Goal: Ask a question: Seek information or help from site administrators or community

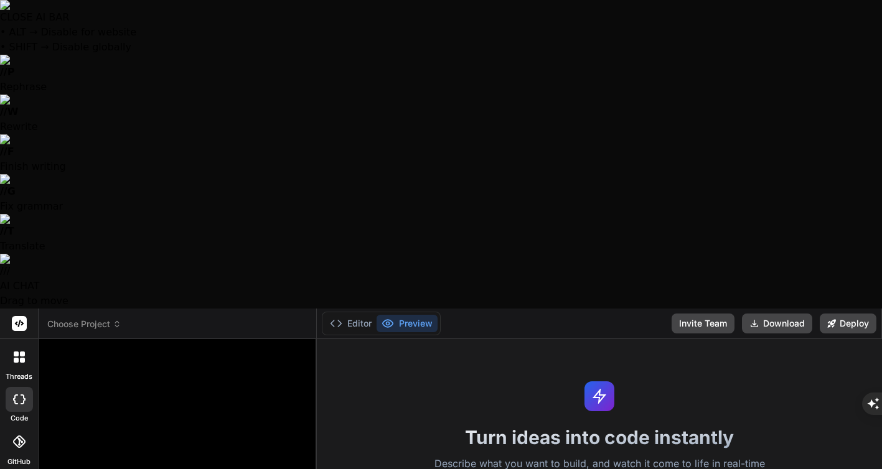
click at [101, 318] on span "Choose Project" at bounding box center [84, 324] width 74 height 12
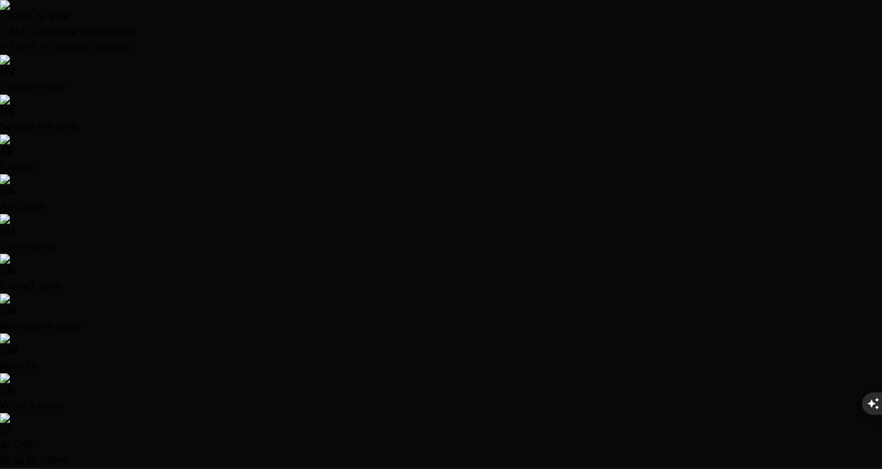
type textarea "x"
click at [158, 240] on div at bounding box center [441, 234] width 882 height 469
click at [128, 240] on div at bounding box center [441, 234] width 882 height 469
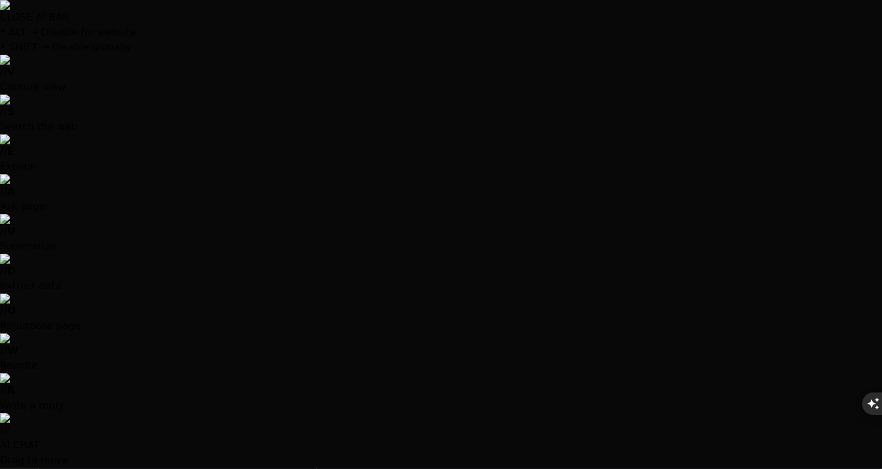
click at [140, 155] on div at bounding box center [441, 234] width 882 height 469
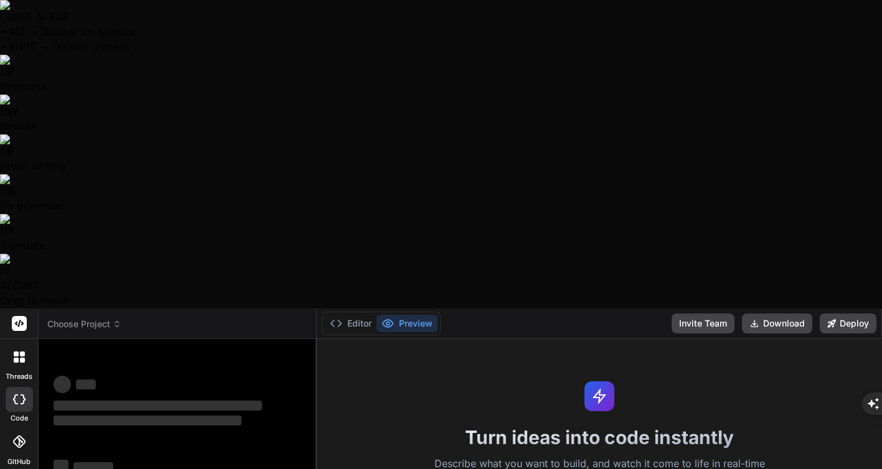
type textarea "x"
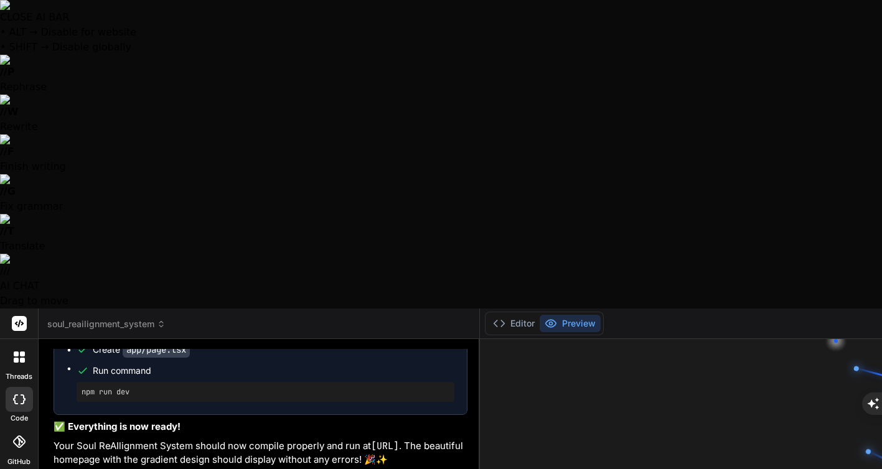
scroll to position [1929, 0]
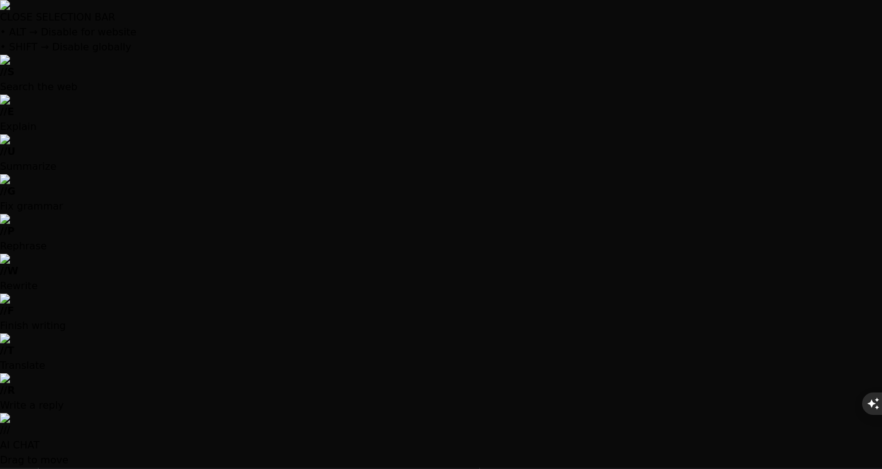
drag, startPoint x: 172, startPoint y: 296, endPoint x: 45, endPoint y: 301, distance: 126.5
copy code "http://localhost:3000"
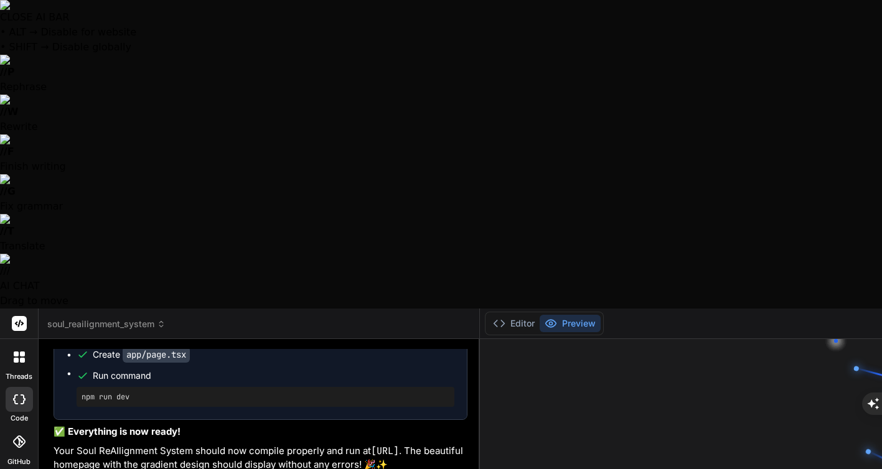
type textarea "n"
type textarea "x"
type textarea "no"
type textarea "x"
type textarea "now"
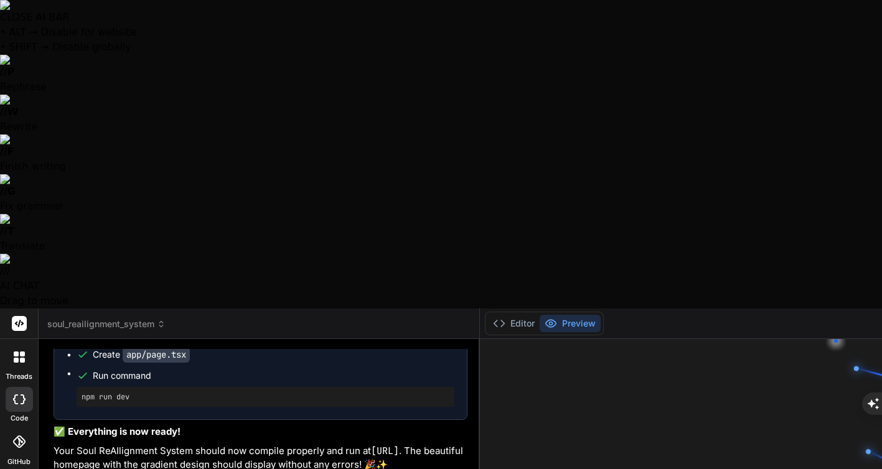
type textarea "x"
type textarea "now"
type textarea "x"
type textarea "now t"
type textarea "x"
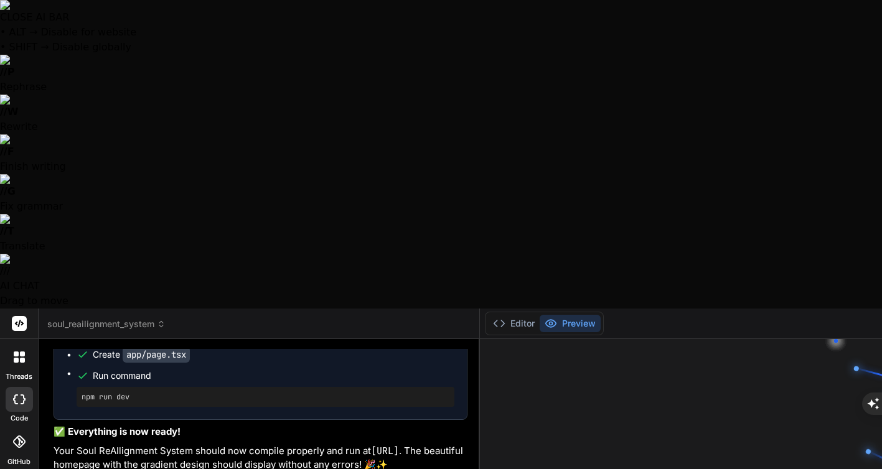
type textarea "now th"
type textarea "x"
type textarea "now the"
type textarea "x"
type textarea "now the"
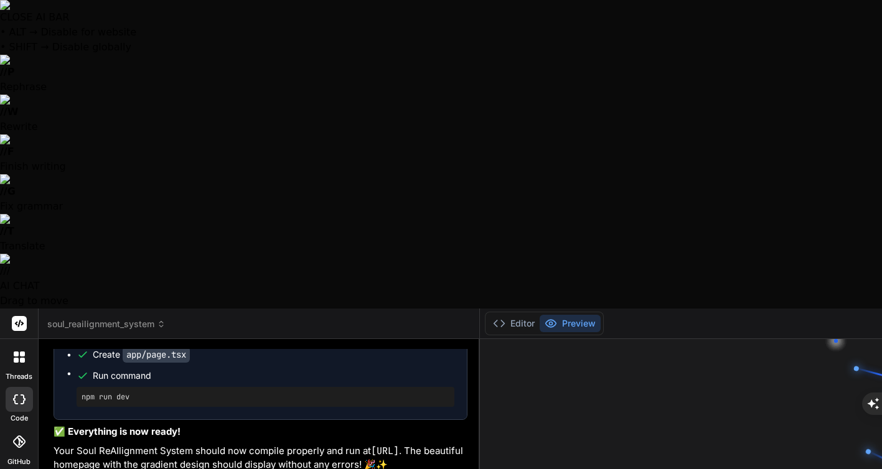
type textarea "x"
type textarea "now the p"
type textarea "x"
type textarea "now the pa"
type textarea "x"
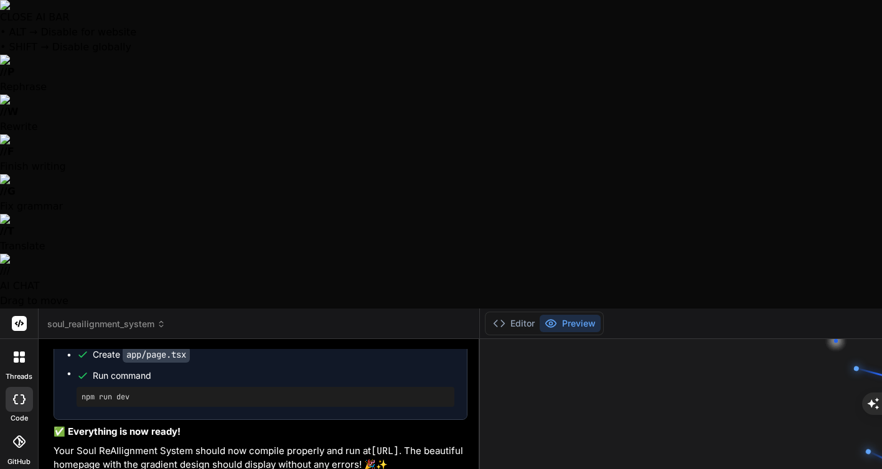
type textarea "now the pag"
type textarea "x"
type textarea "now the page"
type textarea "x"
type textarea "now the page"
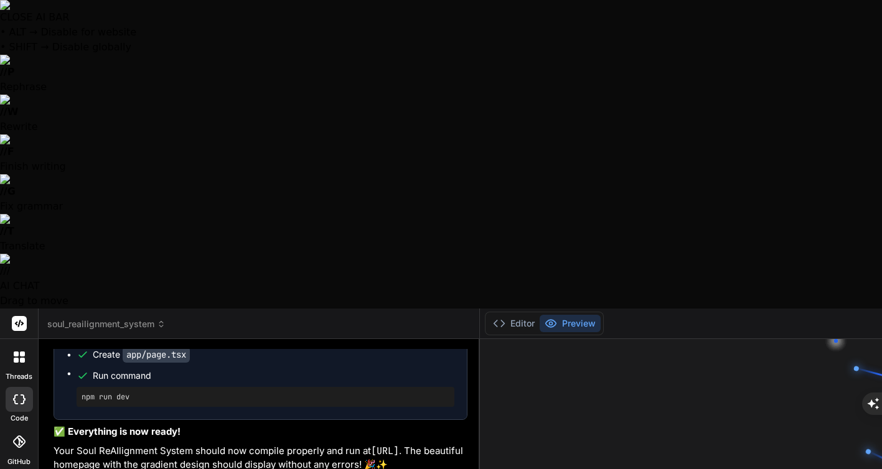
type textarea "x"
type textarea "now the page e"
type textarea "x"
type textarea "now the page er"
type textarea "x"
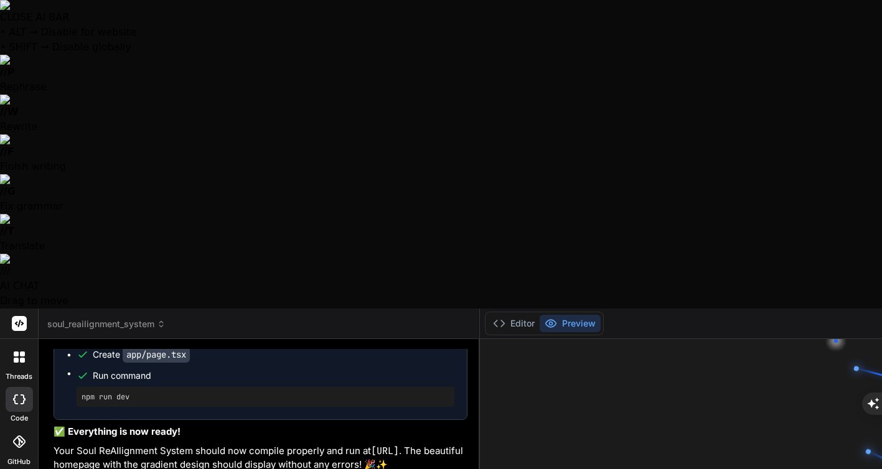
type textarea "now the page err"
type textarea "x"
type textarea "now the page erro"
type textarea "x"
type textarea "now the page error"
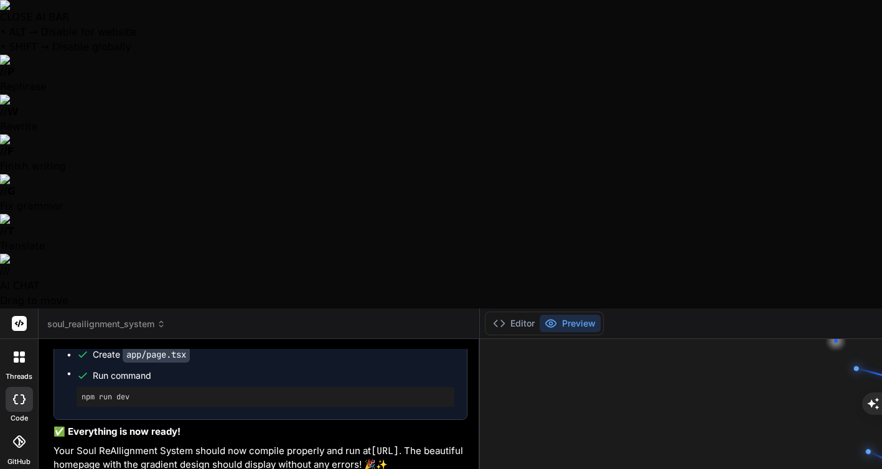
type textarea "x"
type textarea "now the page errors"
type textarea "x"
type textarea "now the page errors"
type textarea "x"
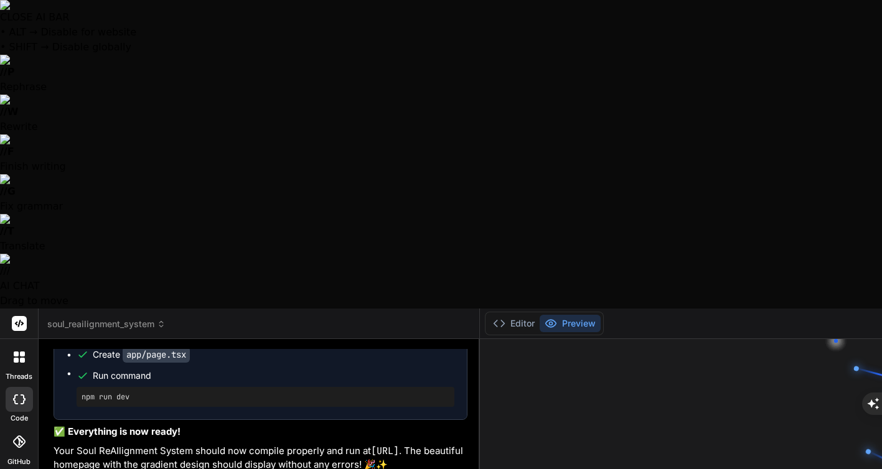
type textarea "now the page errors w"
type textarea "x"
type textarea "now the page errors wi"
type textarea "x"
type textarea "now the page errors wit"
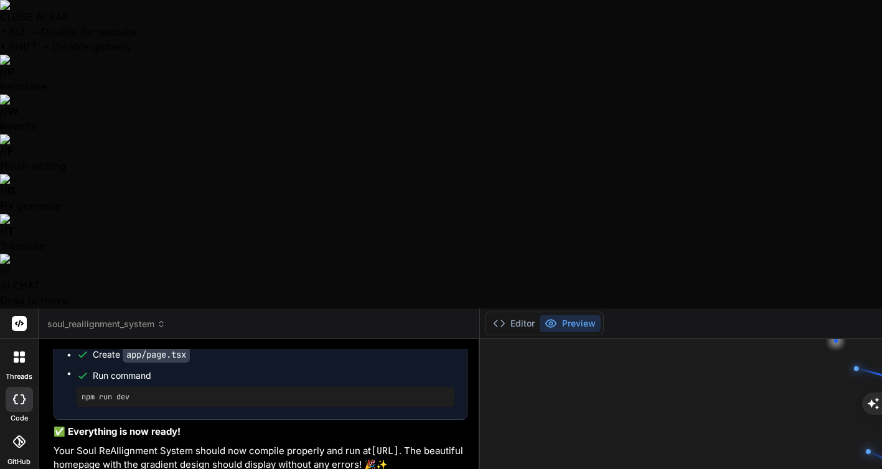
type textarea "x"
type textarea "now the page errors with"
type textarea "x"
type textarea "now the page errors with"
type textarea "x"
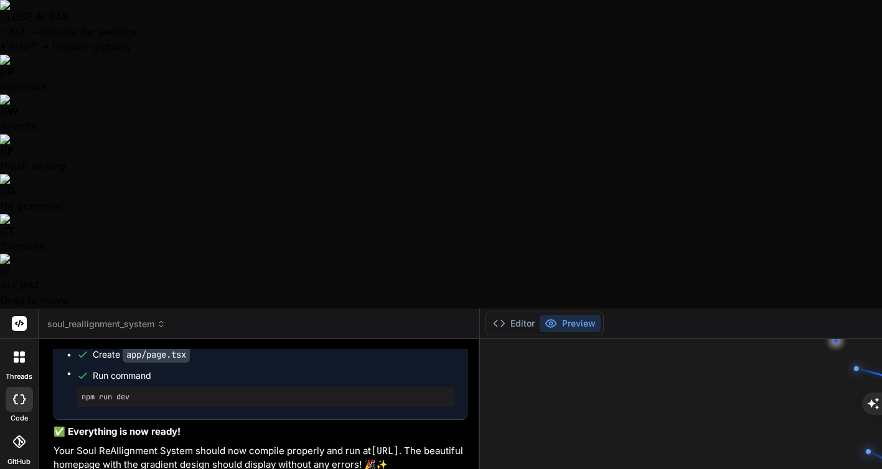
type textarea "now the page errors with t"
type textarea "x"
type textarea "now the page errors with th"
type textarea "x"
type textarea "now the page errors with thi"
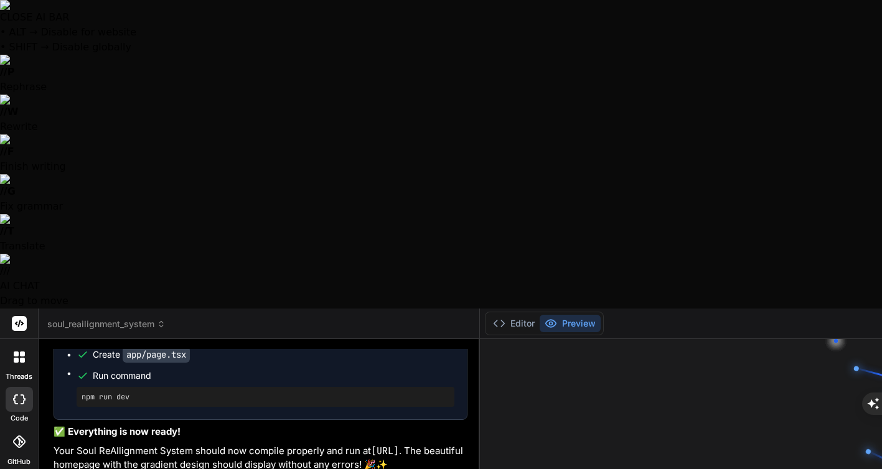
type textarea "x"
type textarea "now the page errors with this"
type textarea "x"
type textarea "now the page errors with this:"
type textarea "x"
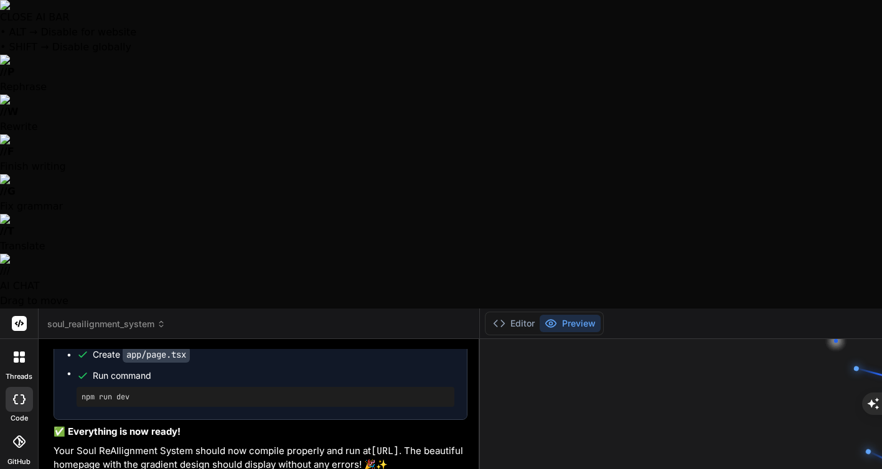
paste textarea "Failed to compile ./app/globals.css:3:21 Syntax error: /Users/soulcraft/soul-re…"
type textarea "now the page errors with this: Failed to compile ./app/globals.css:3:21 Syntax …"
type textarea "x"
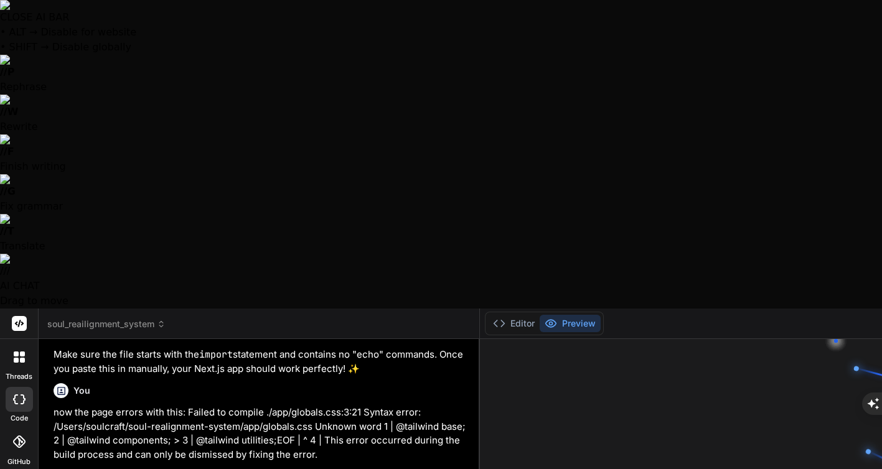
scroll to position [2947, 0]
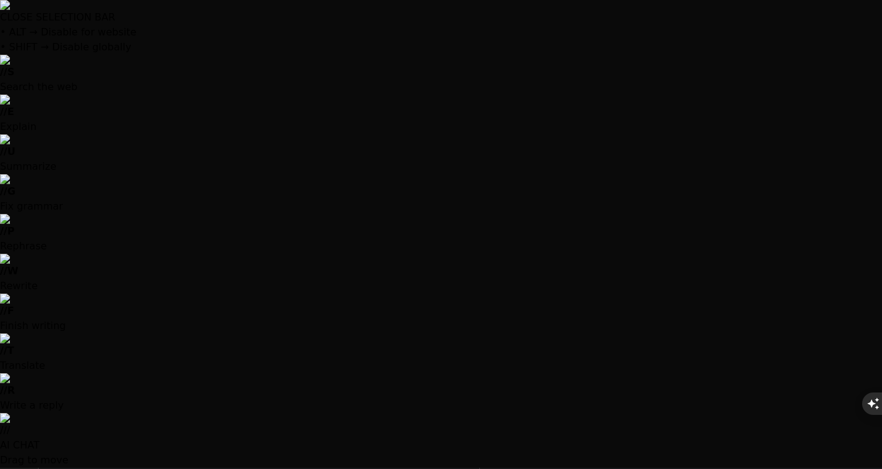
drag, startPoint x: 175, startPoint y: 287, endPoint x: 47, endPoint y: 253, distance: 132.7
copy code "@tailwind base; @tailwind components; @tailwind utilities;"
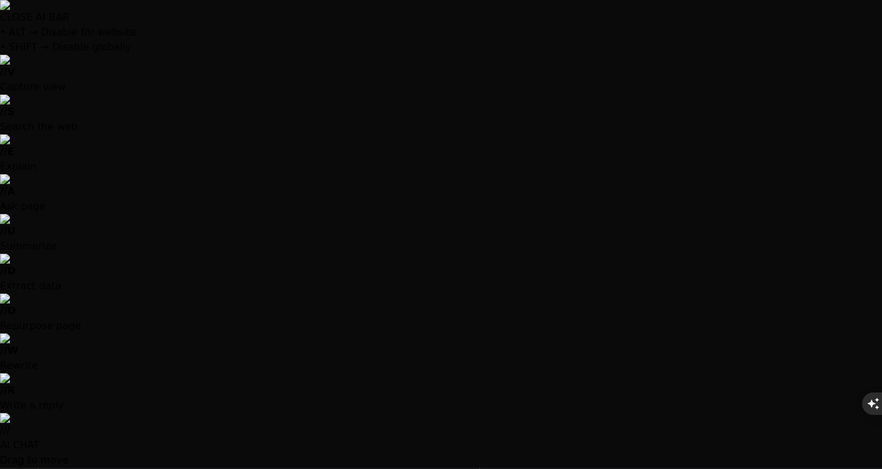
type textarea "x"
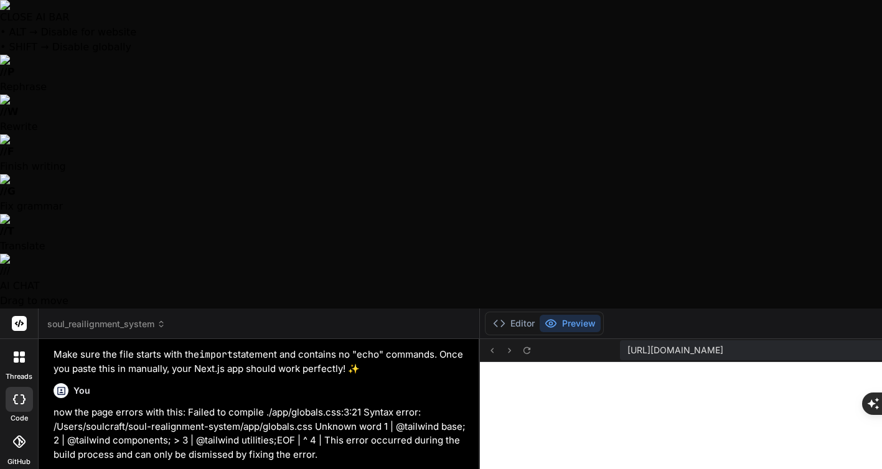
type textarea "n"
type textarea "x"
type textarea "no"
type textarea "x"
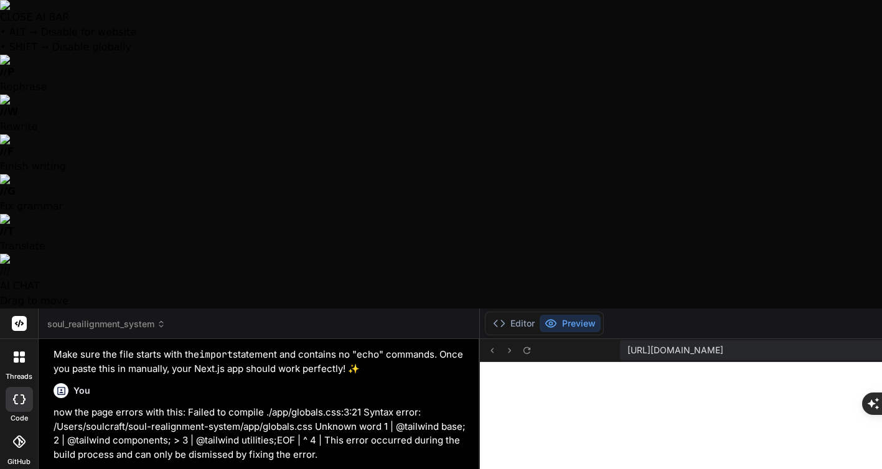
type textarea "now"
type textarea "x"
type textarea "now"
type textarea "x"
type textarea "now I"
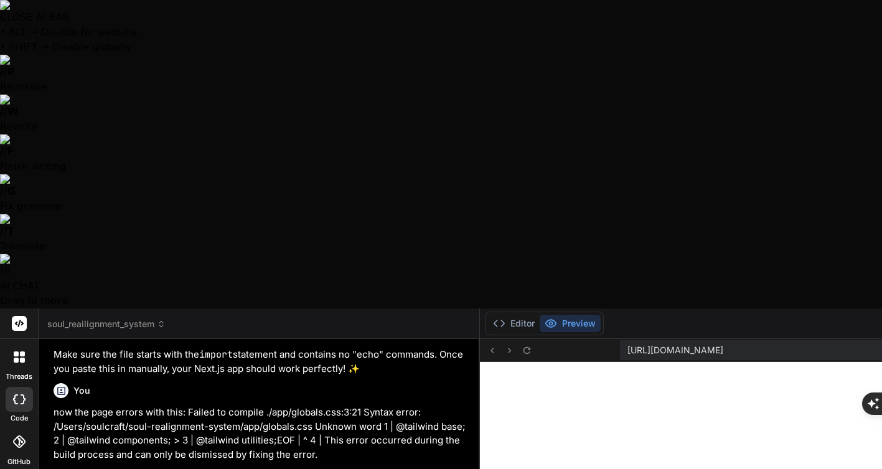
type textarea "x"
type textarea "now I"
type textarea "x"
type textarea "now I g"
type textarea "x"
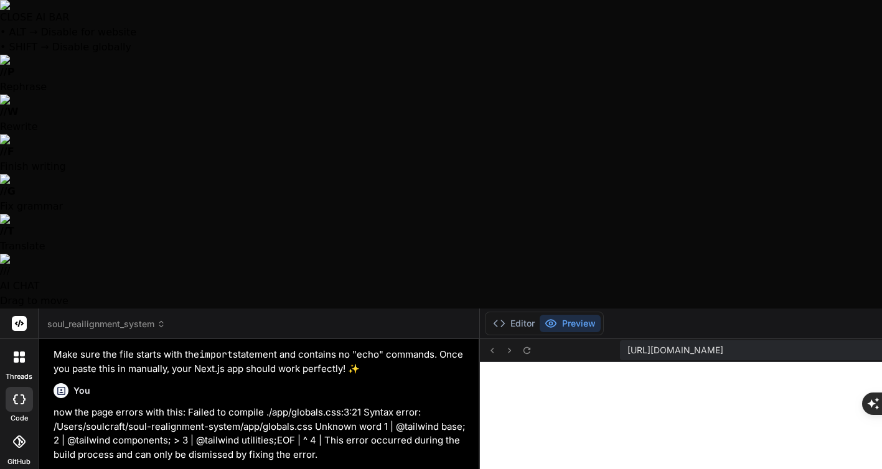
type textarea "now I ge"
type textarea "x"
type textarea "now I get"
type textarea "x"
type textarea "now I get"
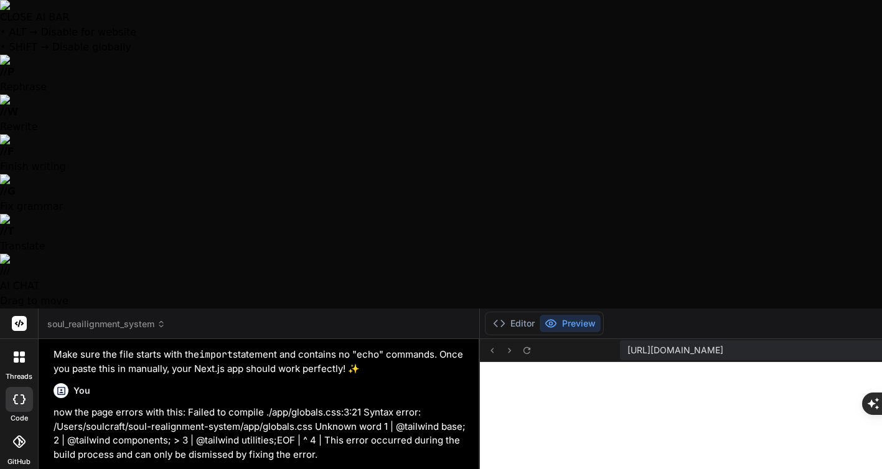
type textarea "x"
type textarea "now I get t"
type textarea "x"
type textarea "now I get th"
type textarea "x"
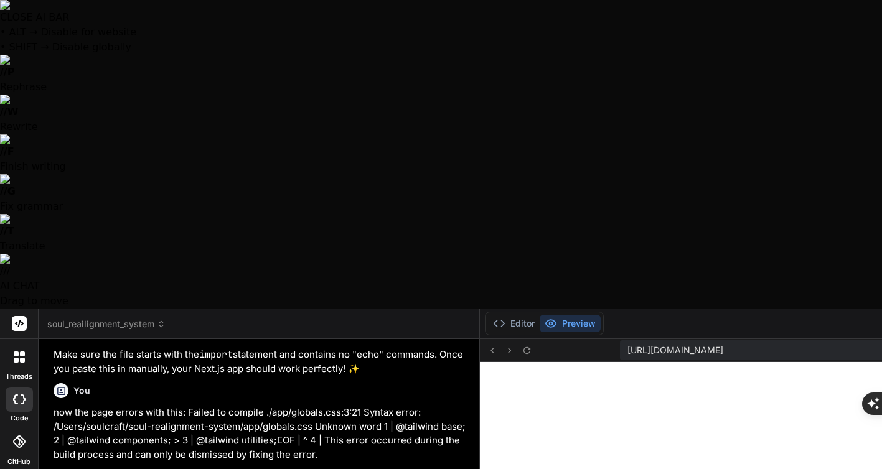
type textarea "now I get the"
type textarea "x"
type textarea "now I get the"
type textarea "x"
type textarea "now I get the p"
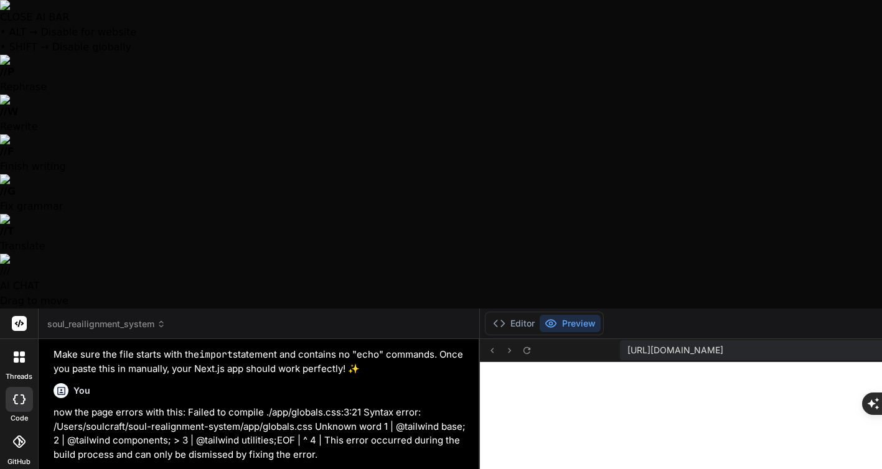
type textarea "x"
type textarea "now I get the pa"
type textarea "x"
type textarea "now I get the pag"
type textarea "x"
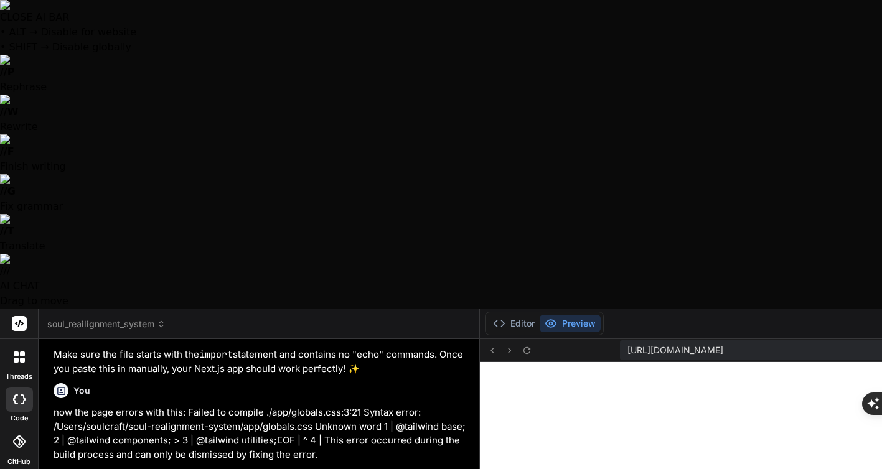
type textarea "now I get the page"
type textarea "x"
type textarea "now I get the page,"
type textarea "x"
type textarea "now I get the page,"
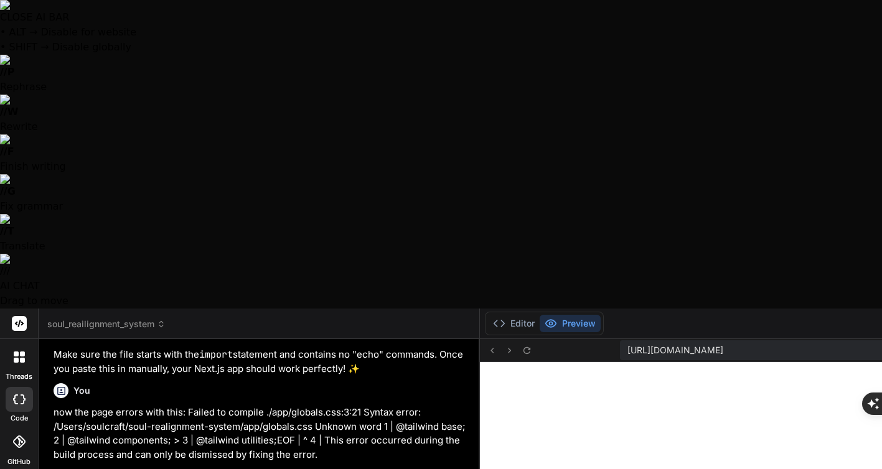
type textarea "x"
type textarea "now I get the page, b"
type textarea "x"
type textarea "now I get the page, bu"
type textarea "x"
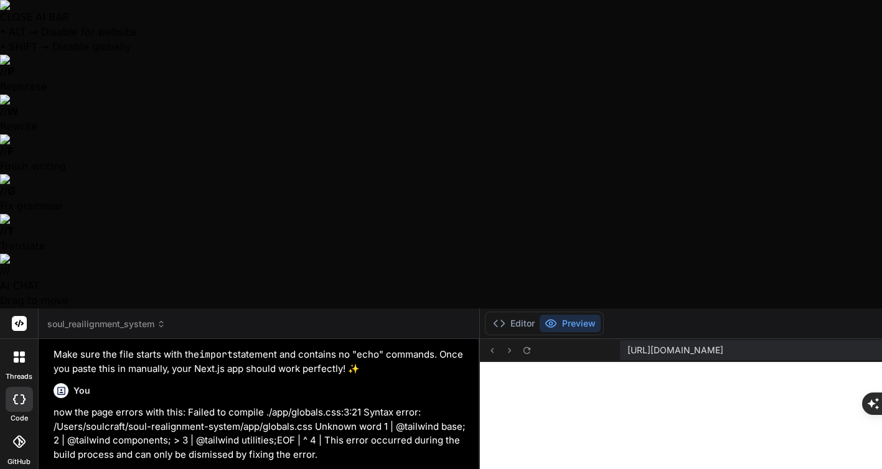
type textarea "now I get the page, but"
type textarea "x"
type textarea "now I get the page, but"
type textarea "x"
type textarea "now I get the page, but t"
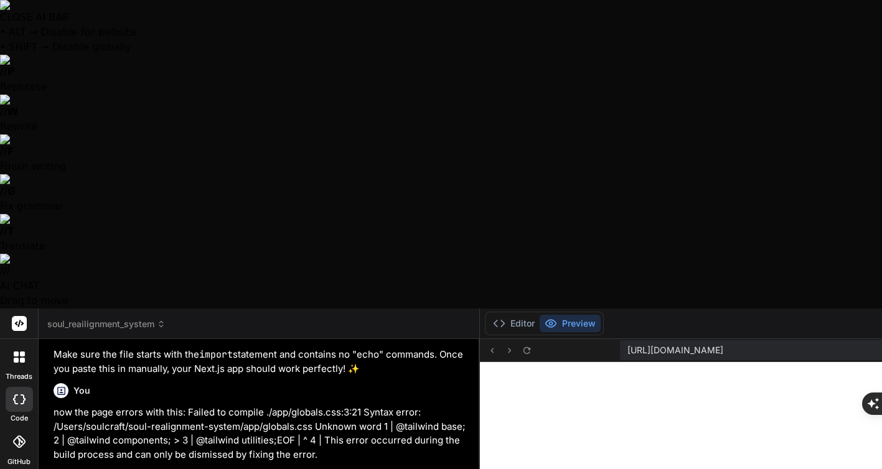
type textarea "x"
type textarea "now I get the page, but th"
type textarea "x"
type textarea "now I get the page, but the"
type textarea "x"
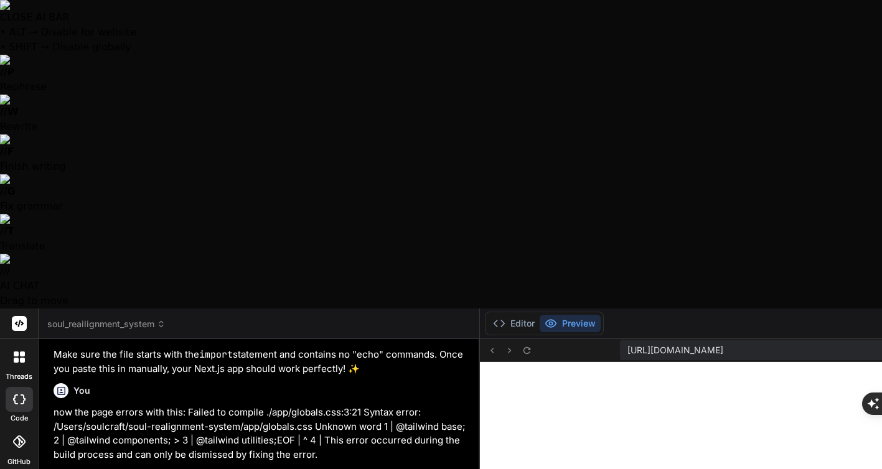
type textarea "now I get the page, but the"
type textarea "x"
type textarea "now I get the page, but the c"
type textarea "x"
type textarea "now I get the page, but the cs"
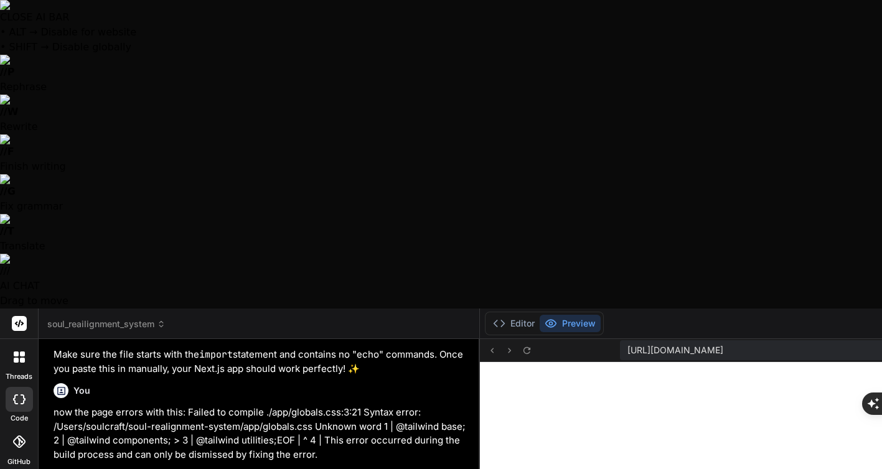
type textarea "x"
type textarea "now I get the page, but the css"
type textarea "x"
type textarea "now I get the page, but the css"
type textarea "x"
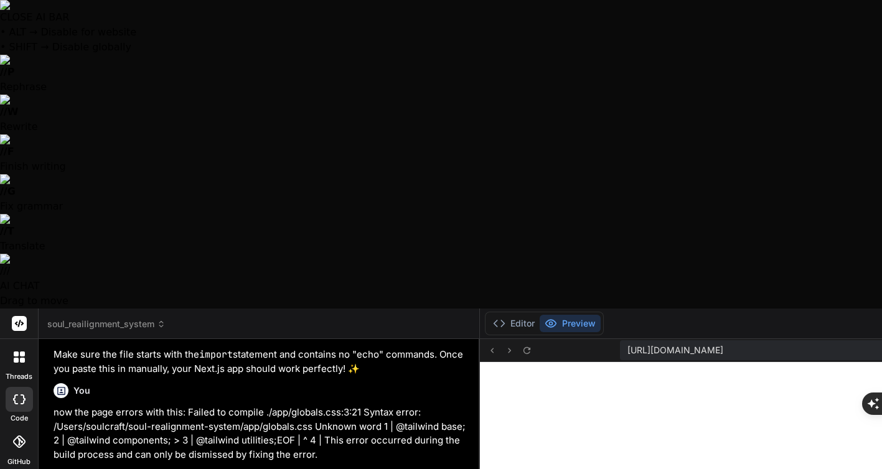
type textarea "now I get the page, but the css i"
type textarea "x"
type textarea "now I get the page, but the css is"
type textarea "x"
type textarea "now I get the page, but the css is"
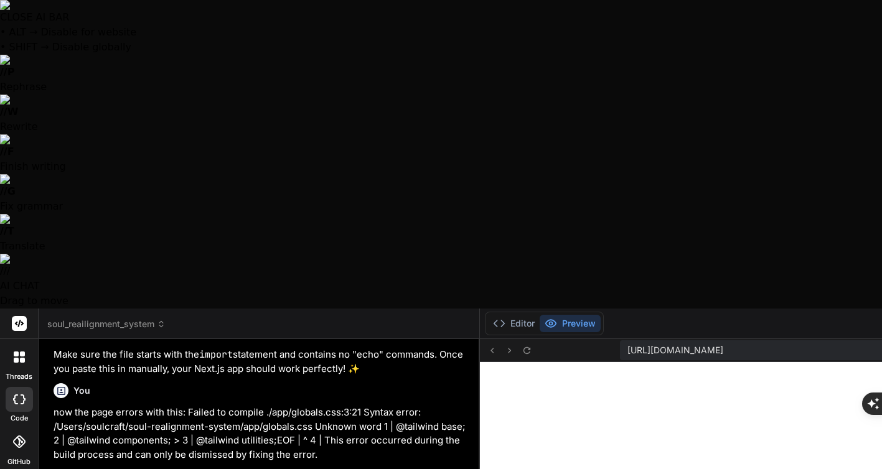
type textarea "x"
type textarea "now I get the page, but the css is n"
type textarea "x"
type textarea "now I get the page, but the css is no"
type textarea "x"
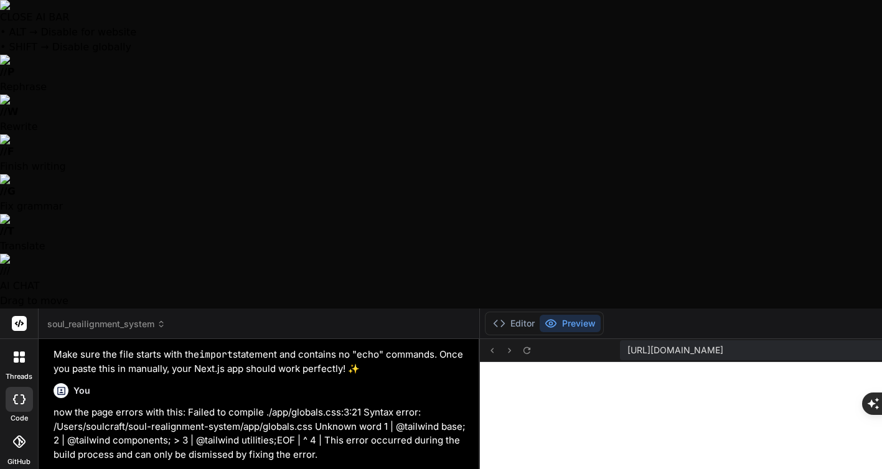
type textarea "now I get the page, but the css is not"
type textarea "x"
type textarea "now I get the page, but the css is not"
type textarea "x"
type textarea "now I get the page, but the css is not a"
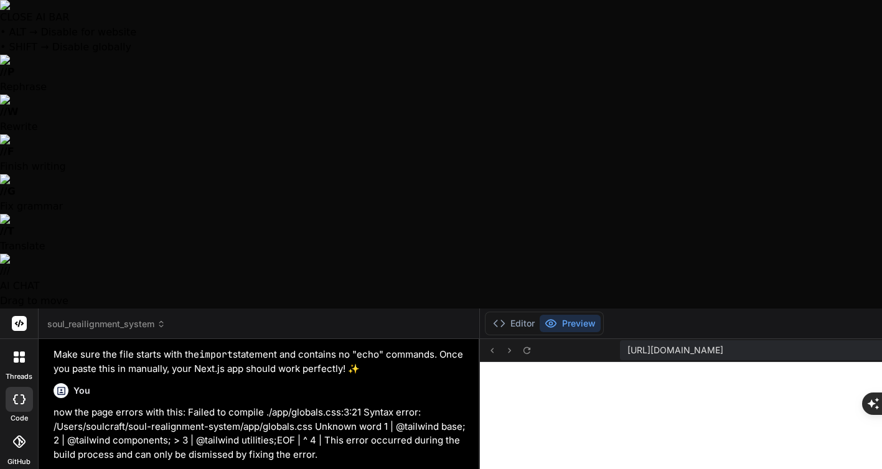
type textarea "x"
type textarea "now I get the page, but the css is not ap"
type textarea "x"
type textarea "now I get the page, but the css is not app"
type textarea "x"
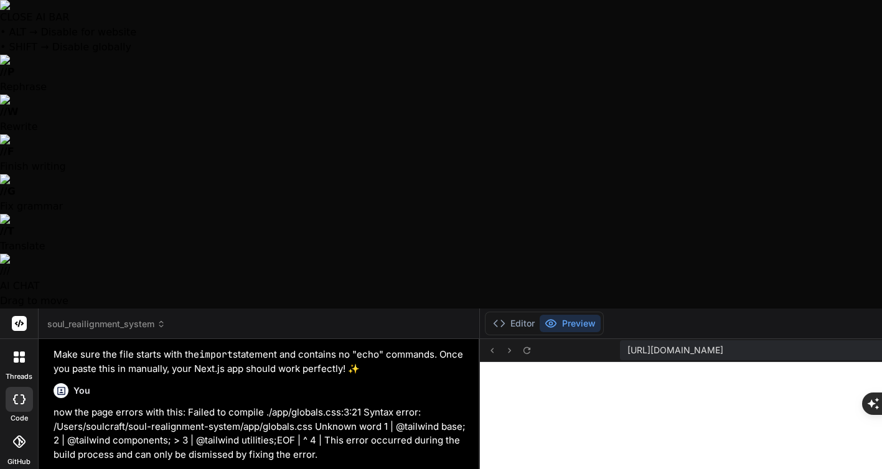
type textarea "now I get the page, but the css is not appl"
type textarea "x"
type textarea "now I get the page, but the css is not appli"
type textarea "x"
type textarea "now I get the page, but the css is not applie"
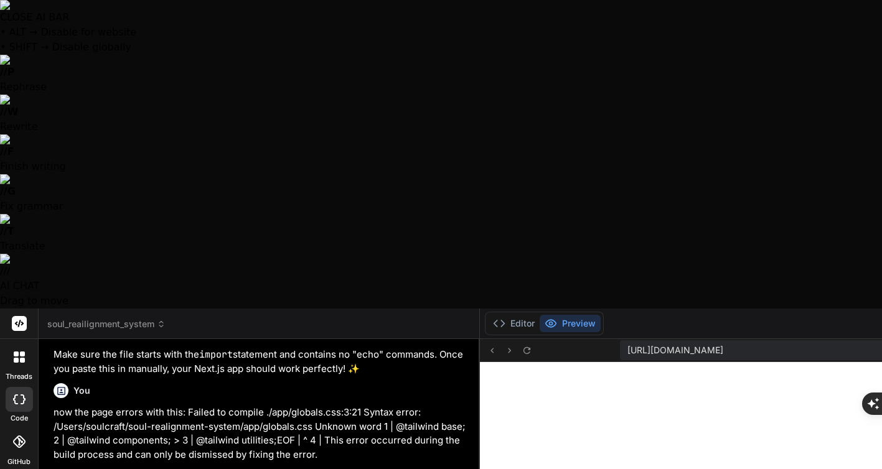
type textarea "x"
type textarea "now I get the page, but the css is not applied"
type textarea "x"
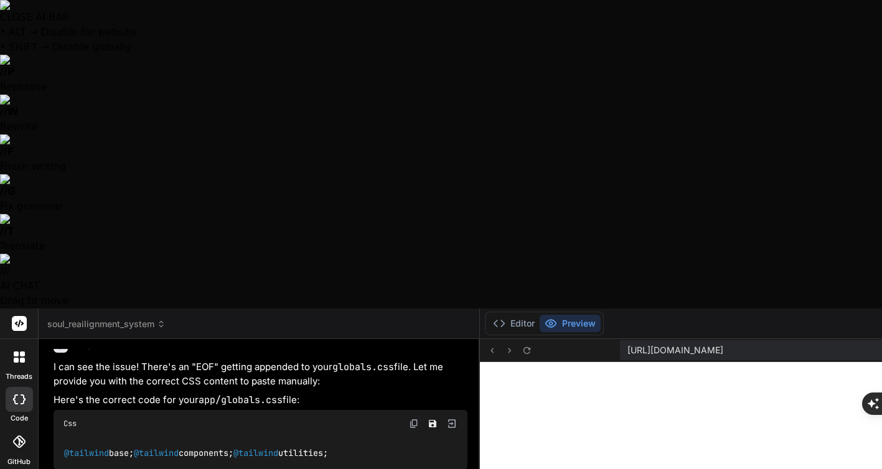
scroll to position [3077, 0]
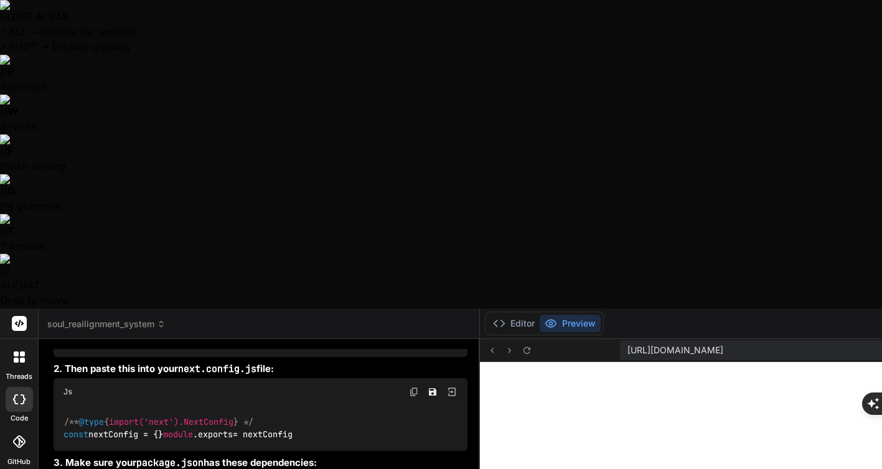
type textarea "x"
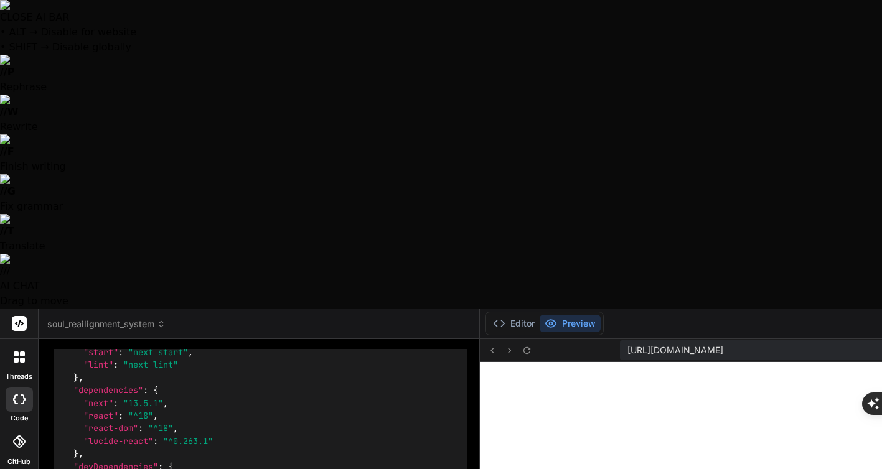
scroll to position [3331, 0]
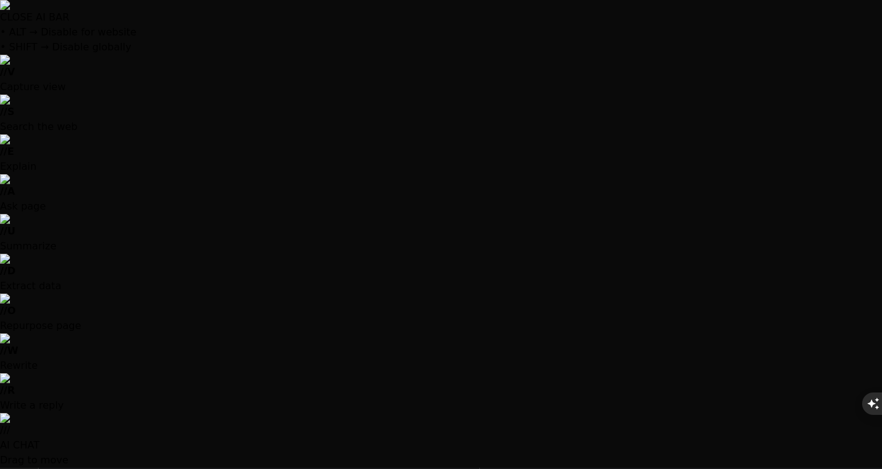
click at [409, 160] on img at bounding box center [414, 165] width 10 height 10
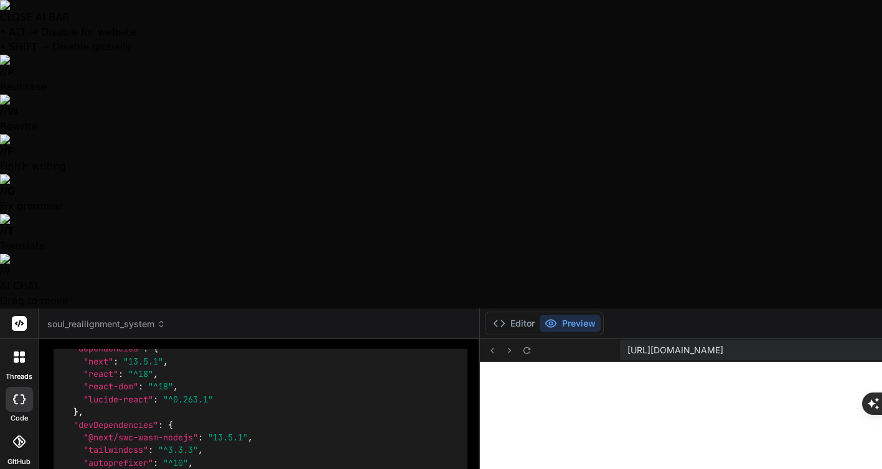
type textarea "c"
type textarea "x"
type textarea "ca"
type textarea "x"
type textarea "can"
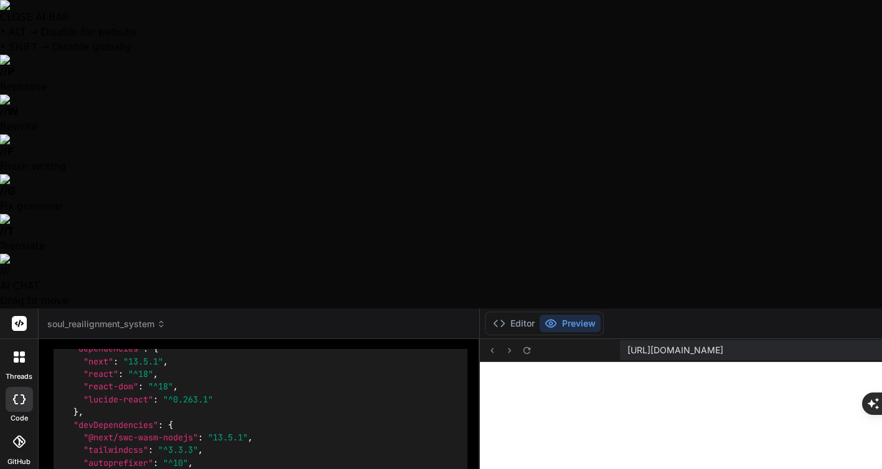
type textarea "x"
type textarea "can"
type textarea "x"
type textarea "can y"
type textarea "x"
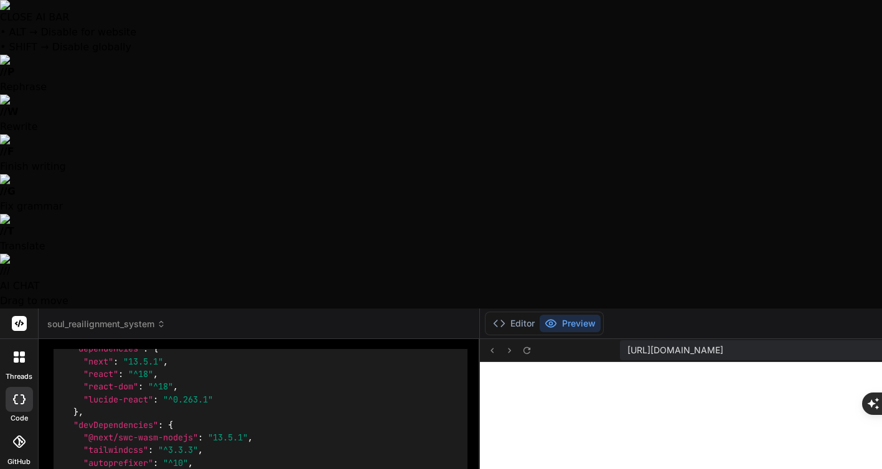
type textarea "can yo"
type textarea "x"
type textarea "can you"
type textarea "x"
type textarea "can you"
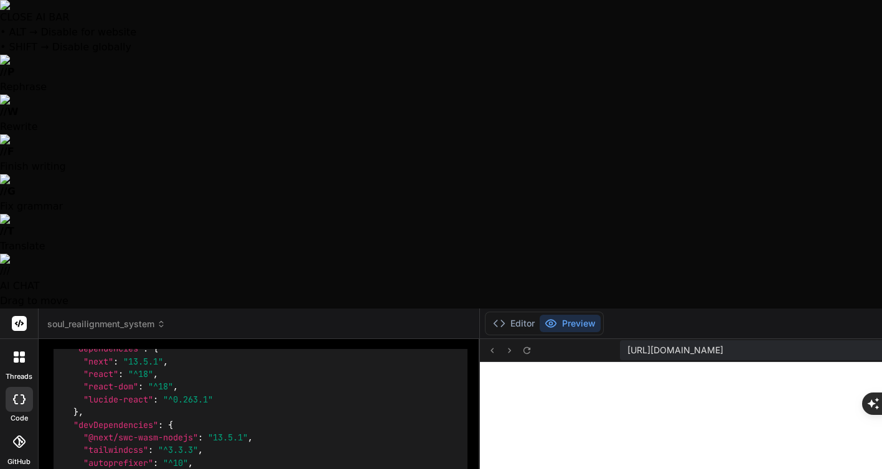
type textarea "x"
type textarea "can you p"
type textarea "x"
type textarea "can you pr"
type textarea "x"
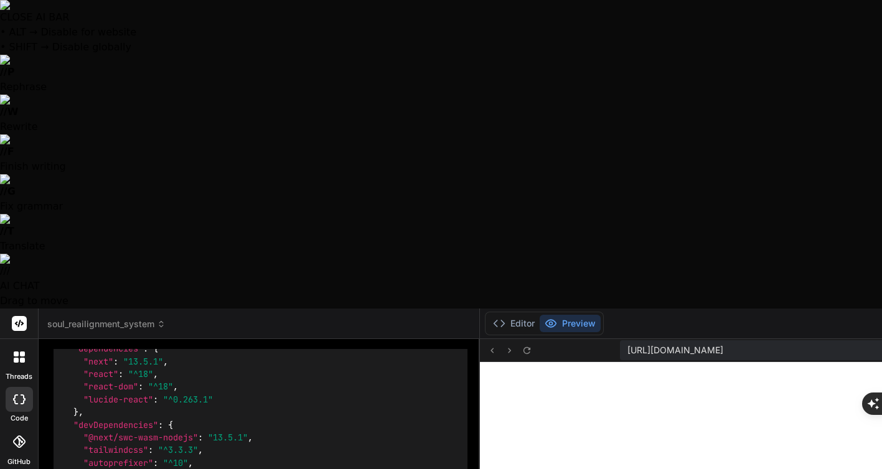
type textarea "can you pro"
type textarea "x"
type textarea "can you prov"
type textarea "x"
type textarea "can you provi"
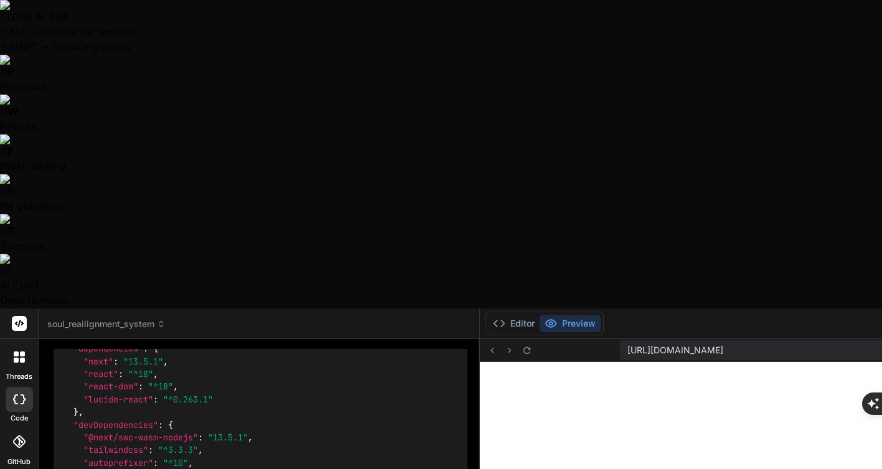
type textarea "x"
type textarea "can you provid"
type textarea "x"
type textarea "can you provide"
type textarea "x"
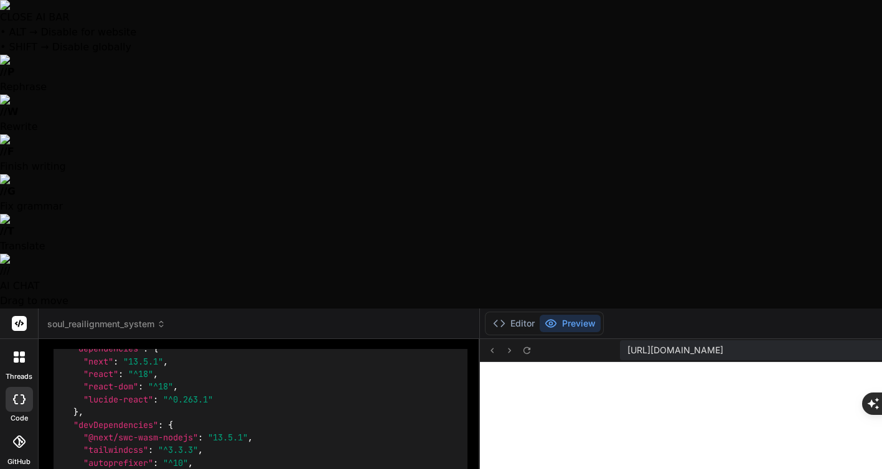
type textarea "can you provide"
type textarea "x"
type textarea "can you provide m"
type textarea "x"
type textarea "can you provide me"
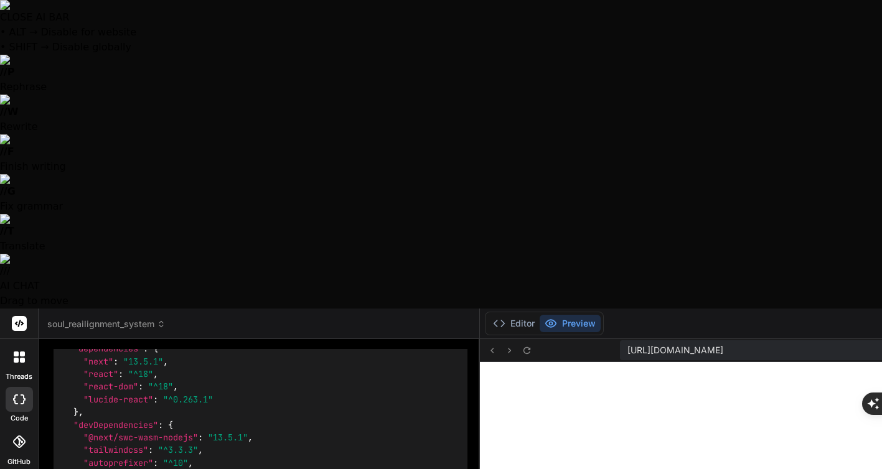
type textarea "x"
type textarea "can you provide me"
type textarea "x"
type textarea "can you provide me w"
type textarea "x"
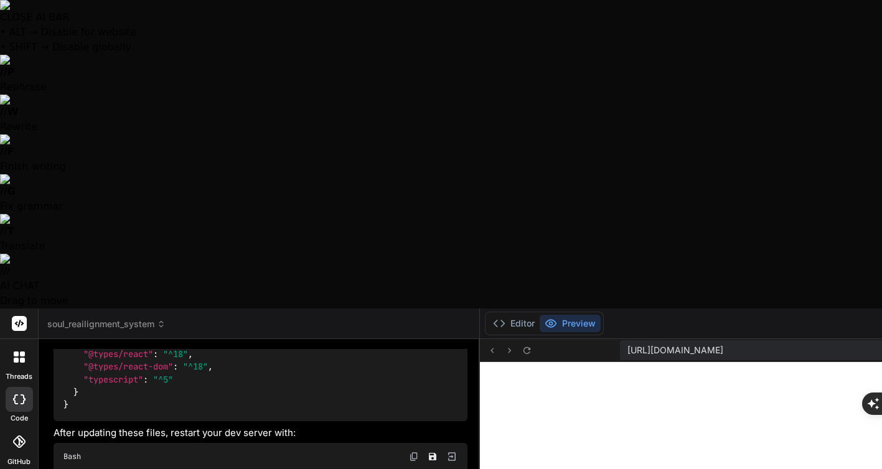
scroll to position [4047, 0]
